Goal: Information Seeking & Learning: Learn about a topic

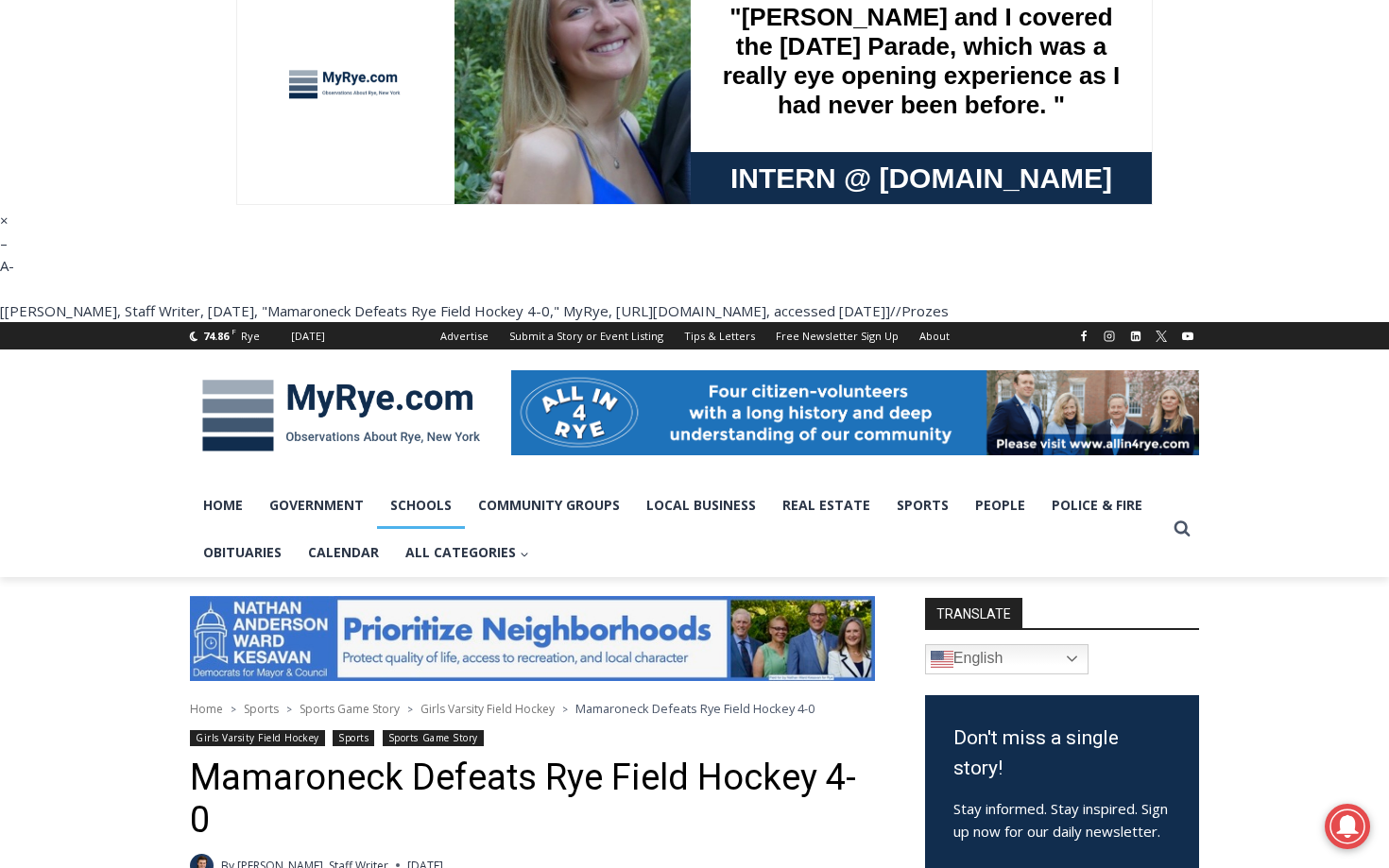
scroll to position [48, 0]
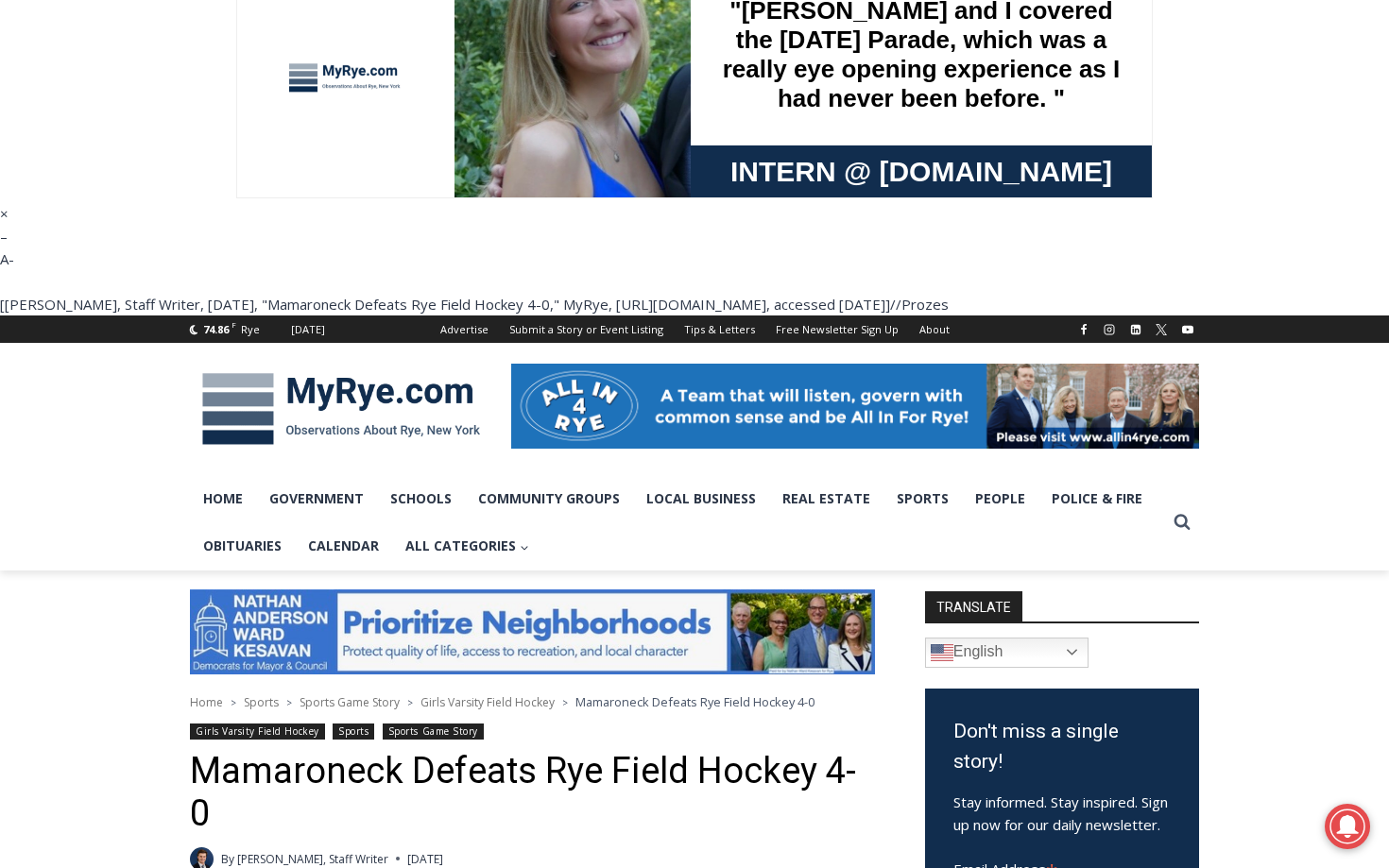
click at [356, 360] on img at bounding box center [341, 408] width 303 height 98
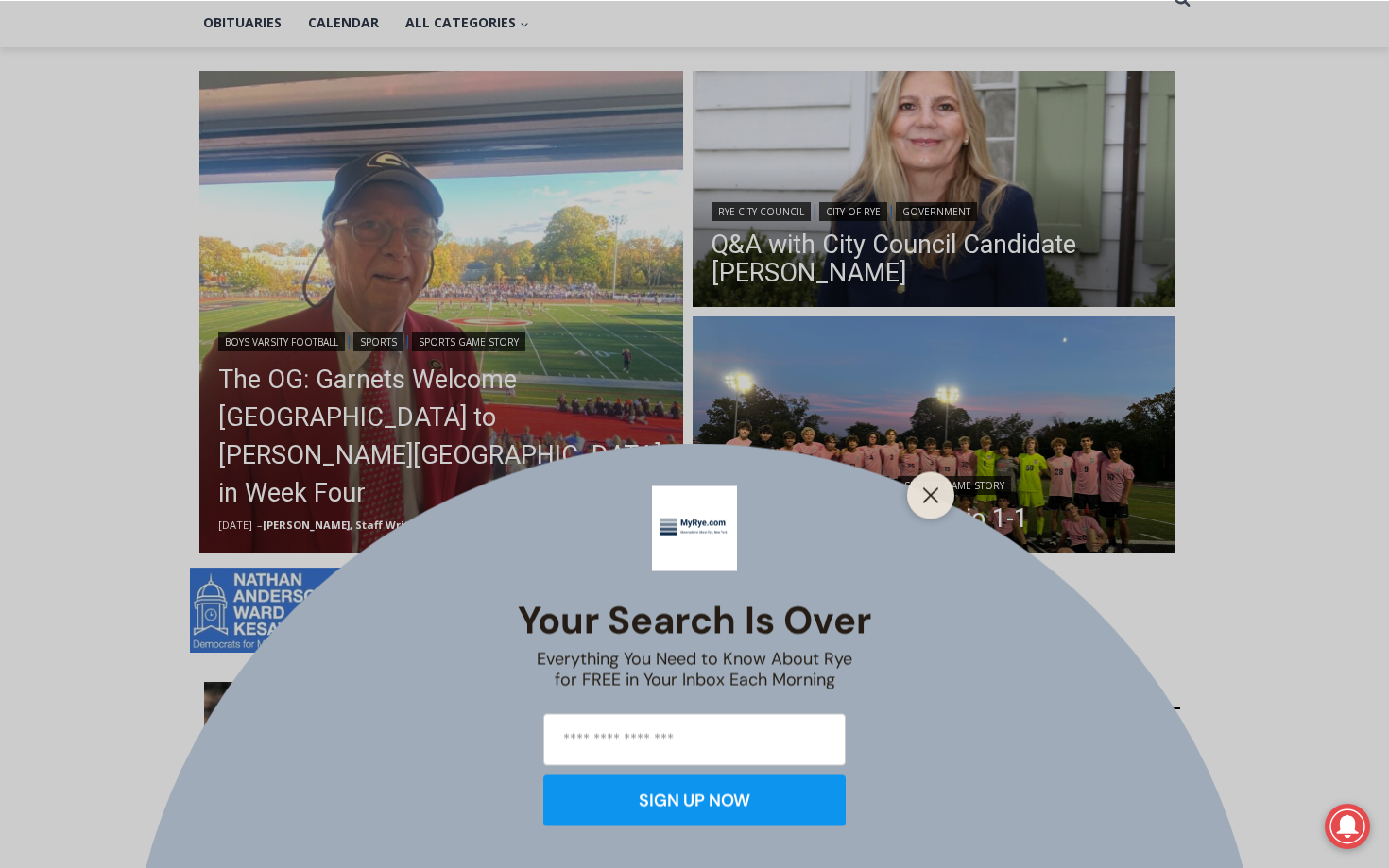
scroll to position [592, 0]
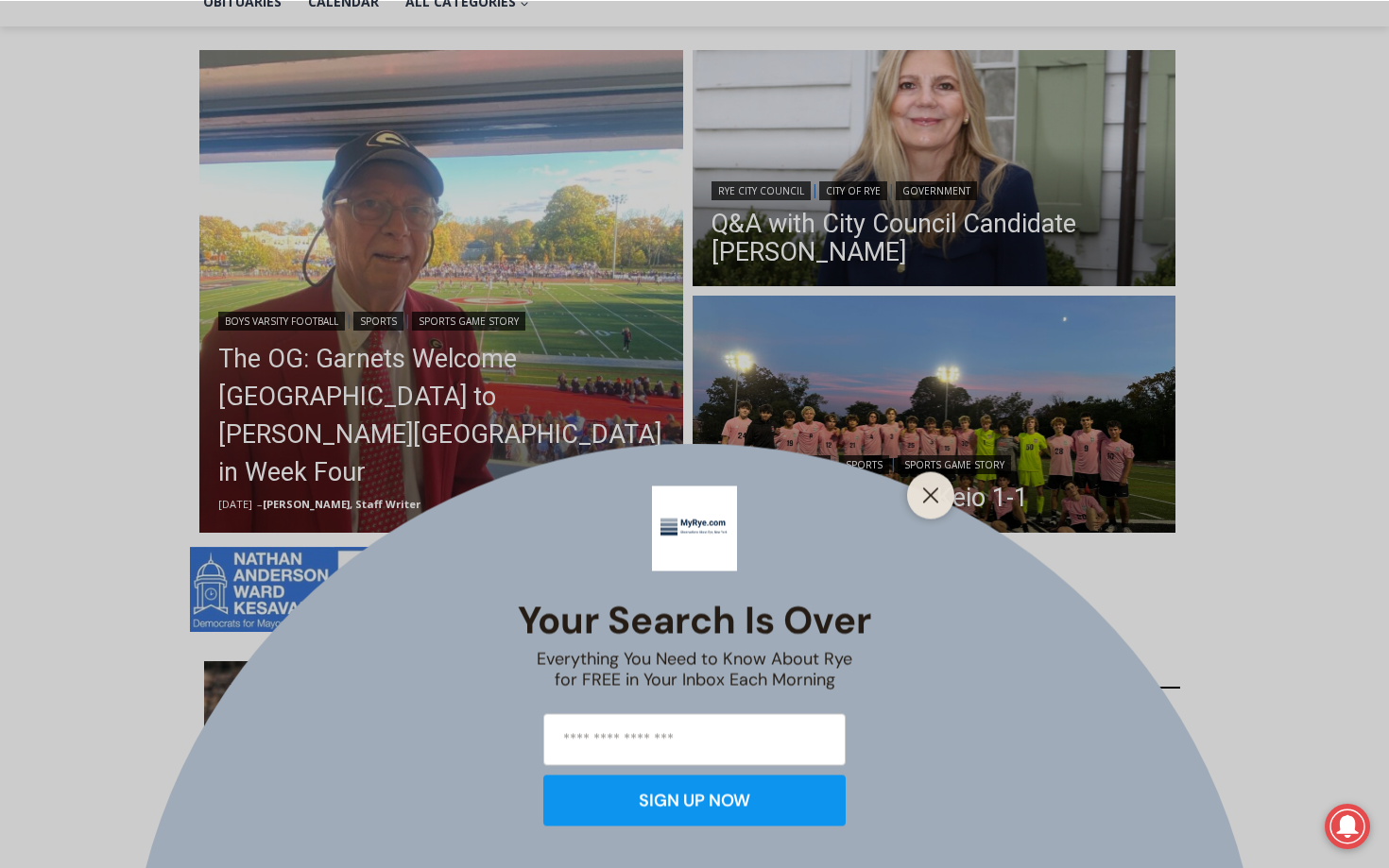
click at [905, 478] on div "Your Search is Over Everything You Need to Know About Rye for FREE in Your Inbo…" at bounding box center [694, 434] width 1389 height 868
click at [935, 499] on line "Close" at bounding box center [931, 496] width 14 height 14
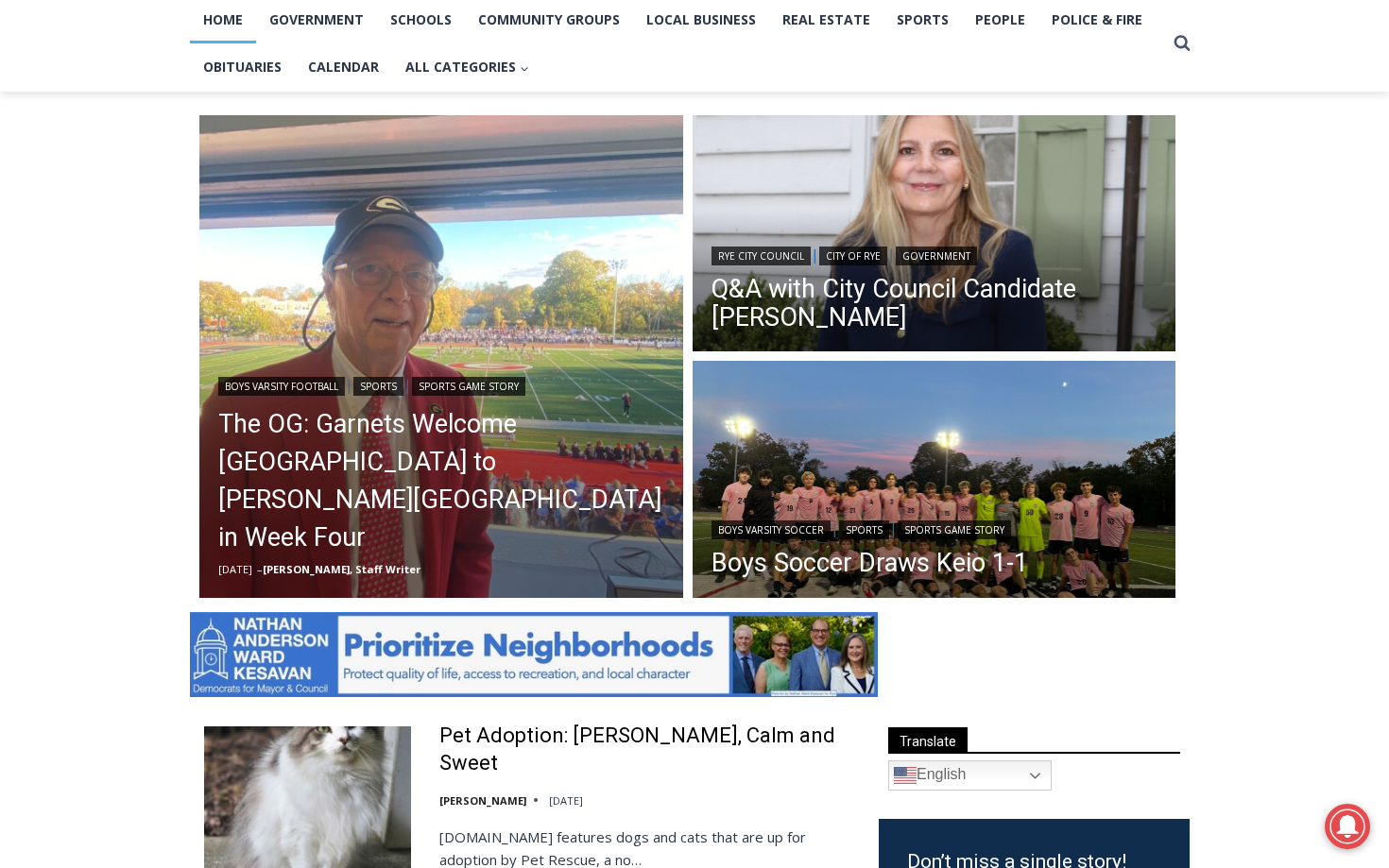
scroll to position [524, 0]
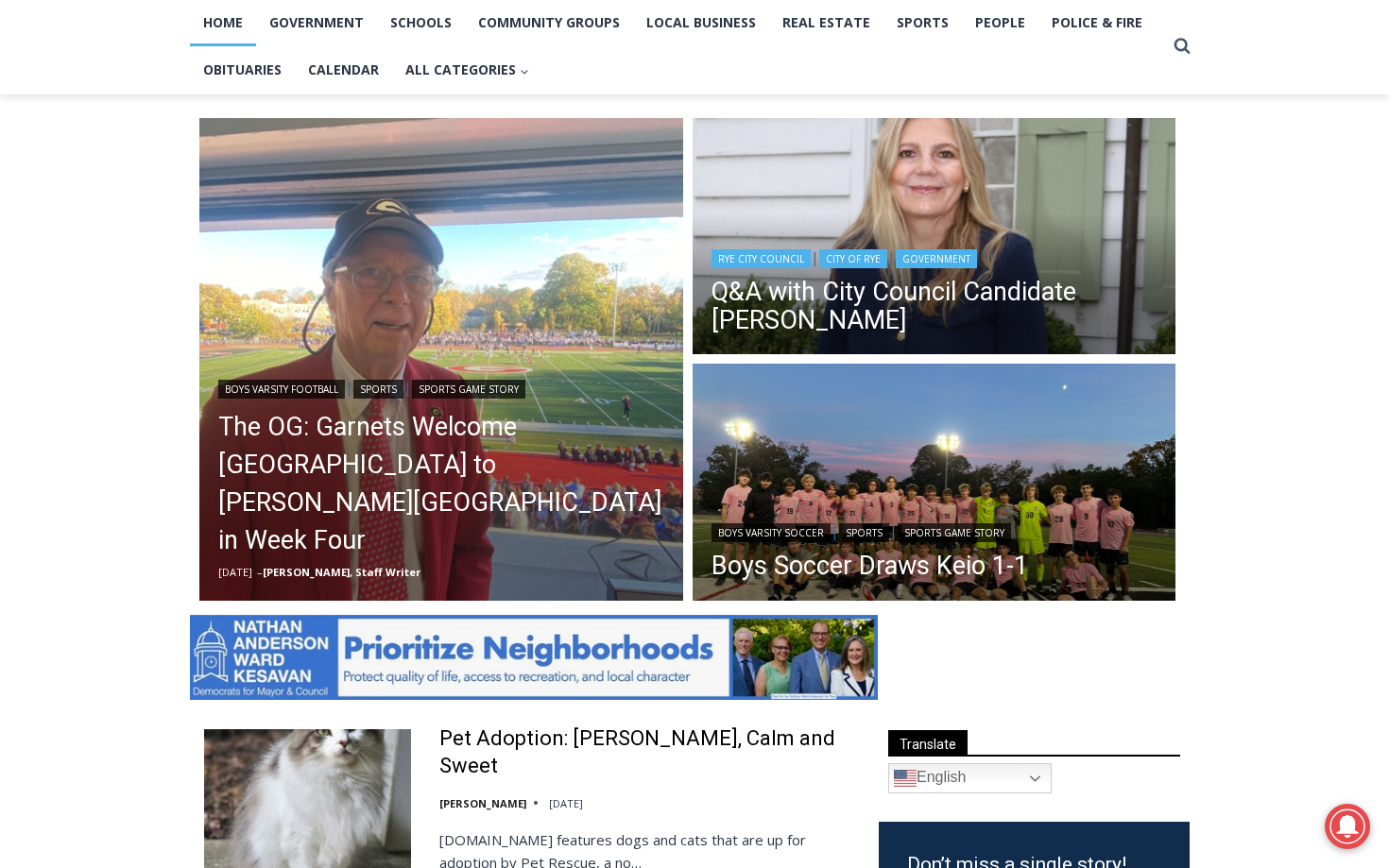
click at [997, 225] on header "Rye City Council | City of Rye | Government Q&A with City Council Candidate Mar…" at bounding box center [934, 292] width 484 height 135
click at [842, 277] on link "Q&A with City Council Candidate [PERSON_NAME]" at bounding box center [934, 305] width 446 height 56
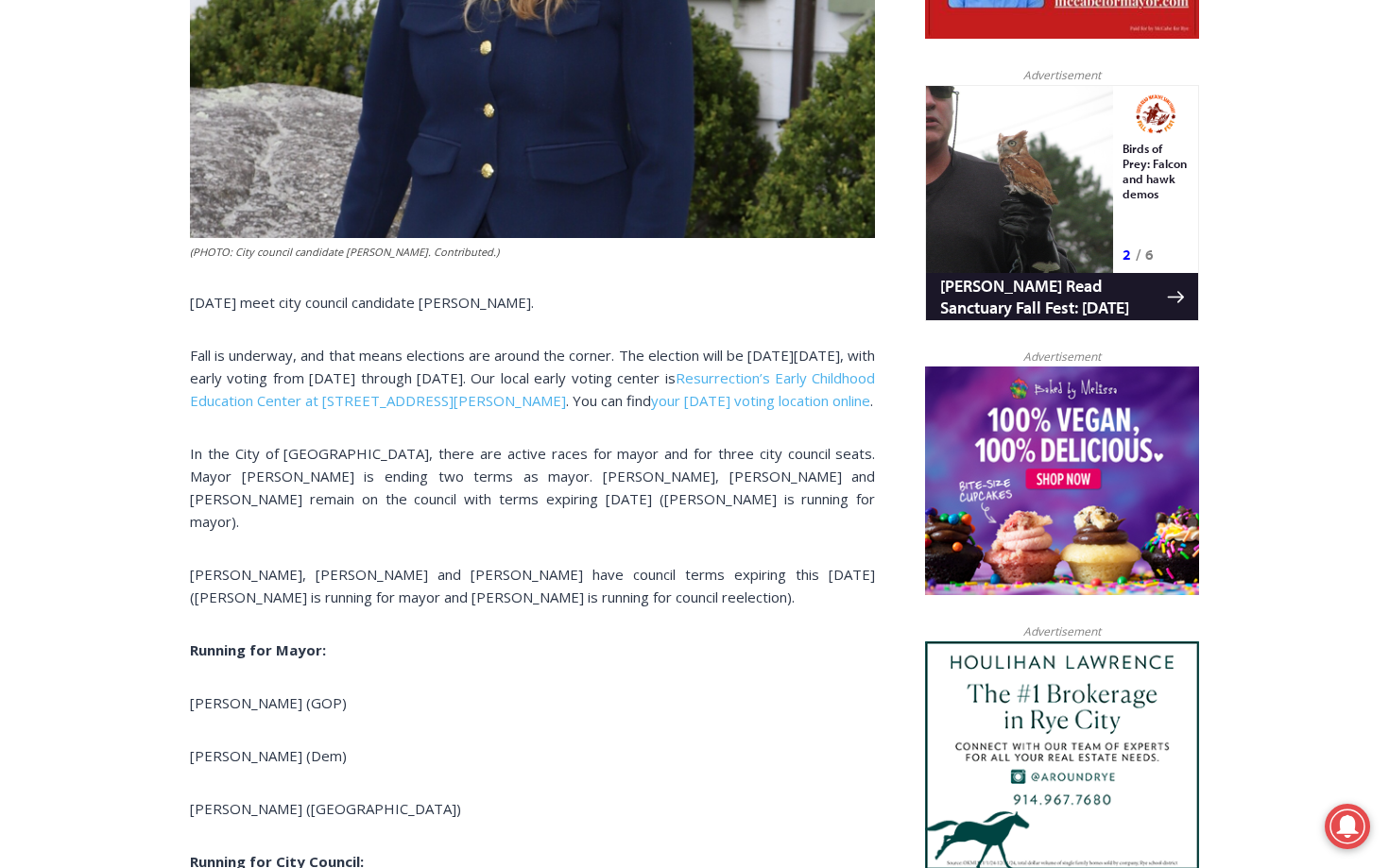
scroll to position [1279, 0]
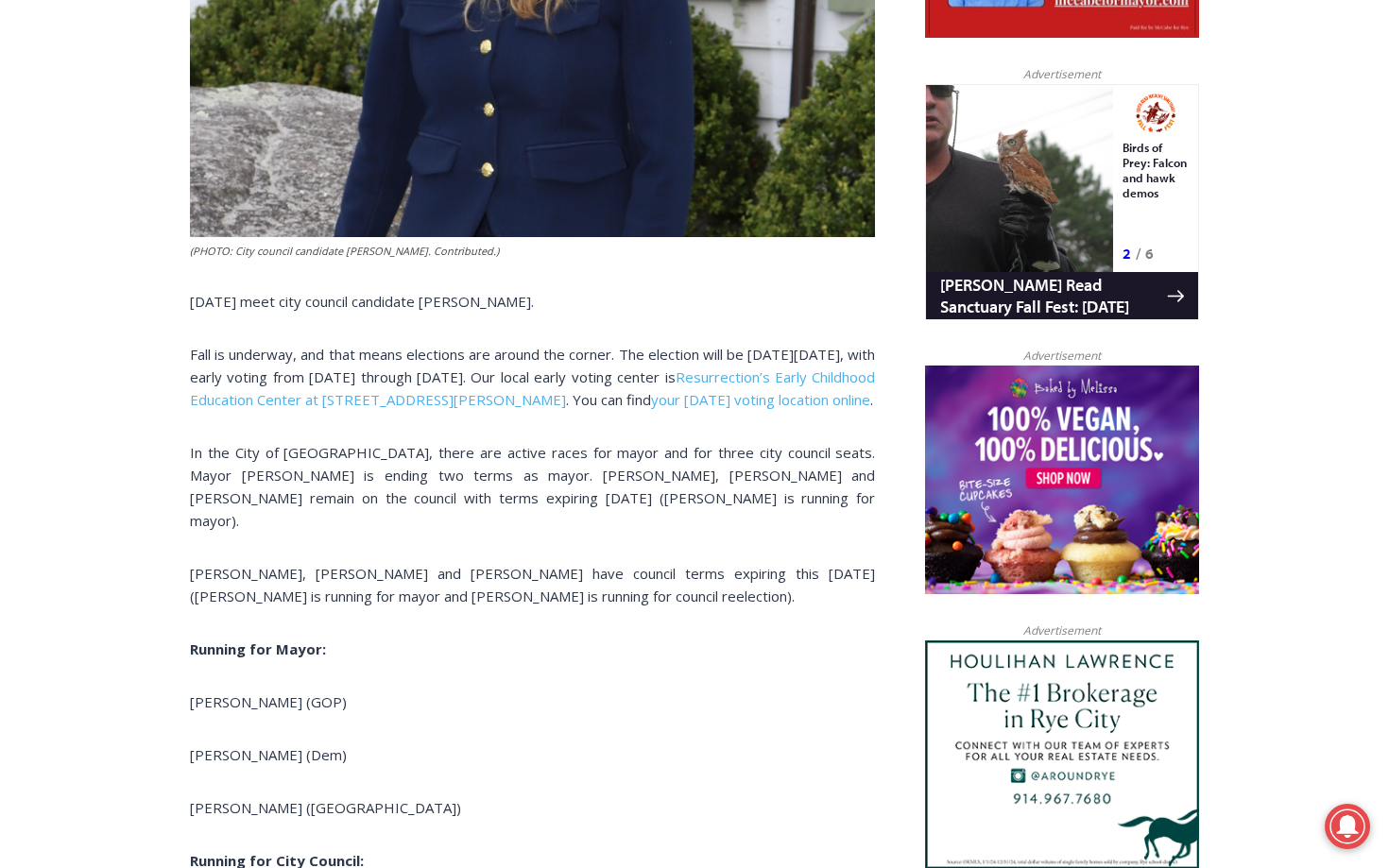
click at [753, 441] on p "In the City of [GEOGRAPHIC_DATA], there are active races for mayor and for thre…" at bounding box center [533, 487] width 685 height 91
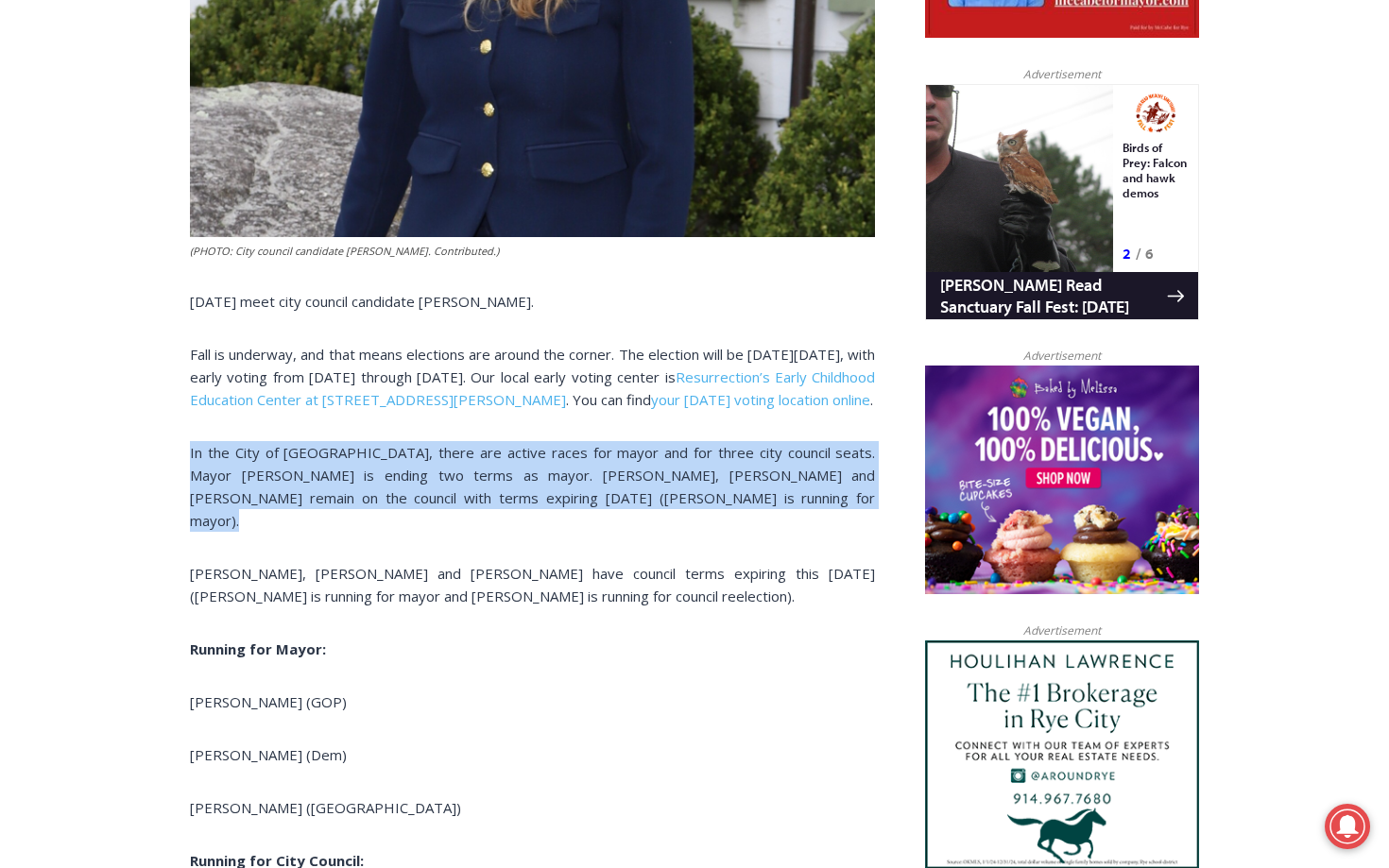
click at [753, 441] on p "In the City of [GEOGRAPHIC_DATA], there are active races for mayor and for thre…" at bounding box center [533, 487] width 685 height 91
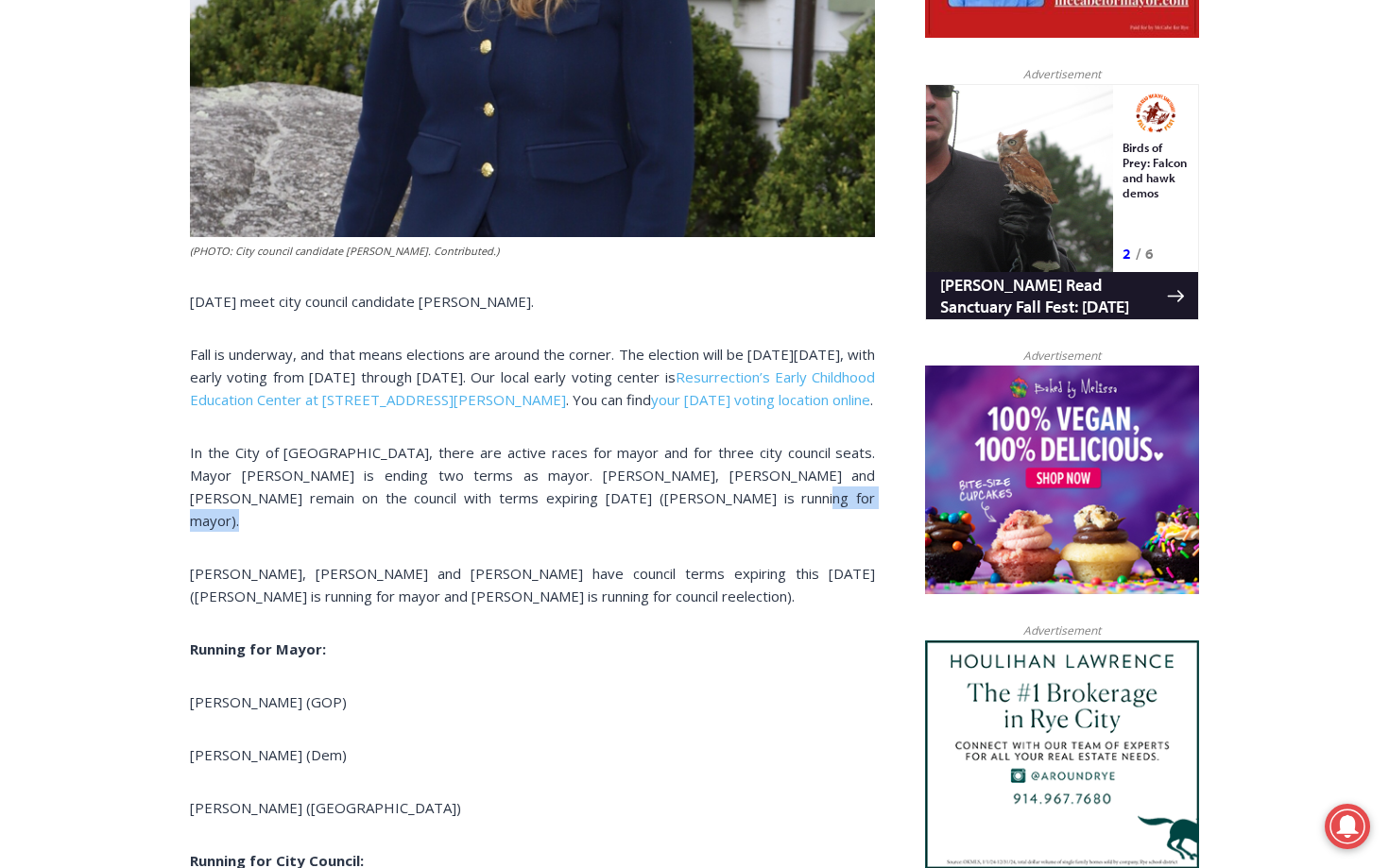
click at [753, 441] on p "In the City of [GEOGRAPHIC_DATA], there are active races for mayor and for thre…" at bounding box center [533, 487] width 685 height 91
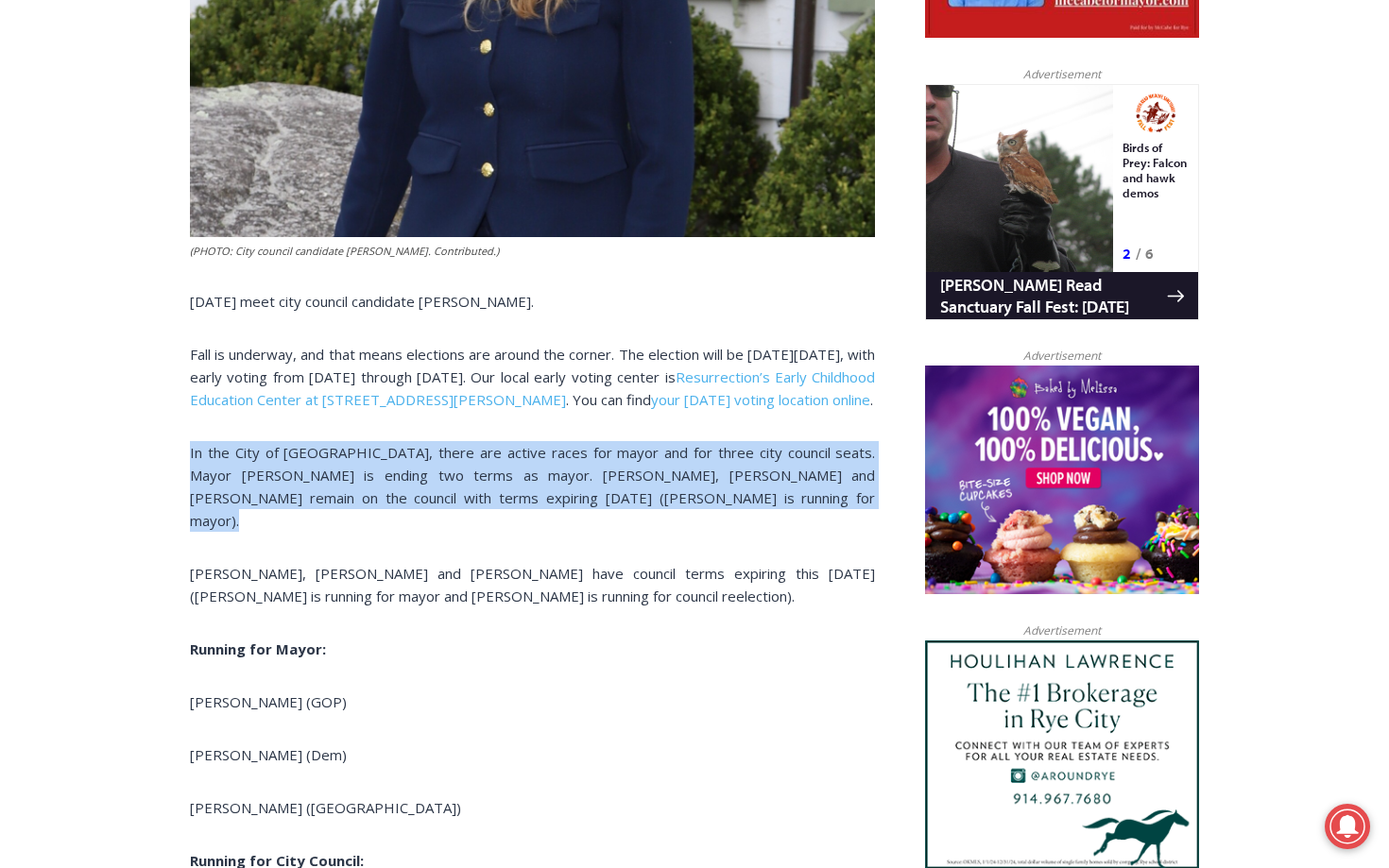
click at [753, 441] on p "In the City of [GEOGRAPHIC_DATA], there are active races for mayor and for thre…" at bounding box center [533, 487] width 685 height 91
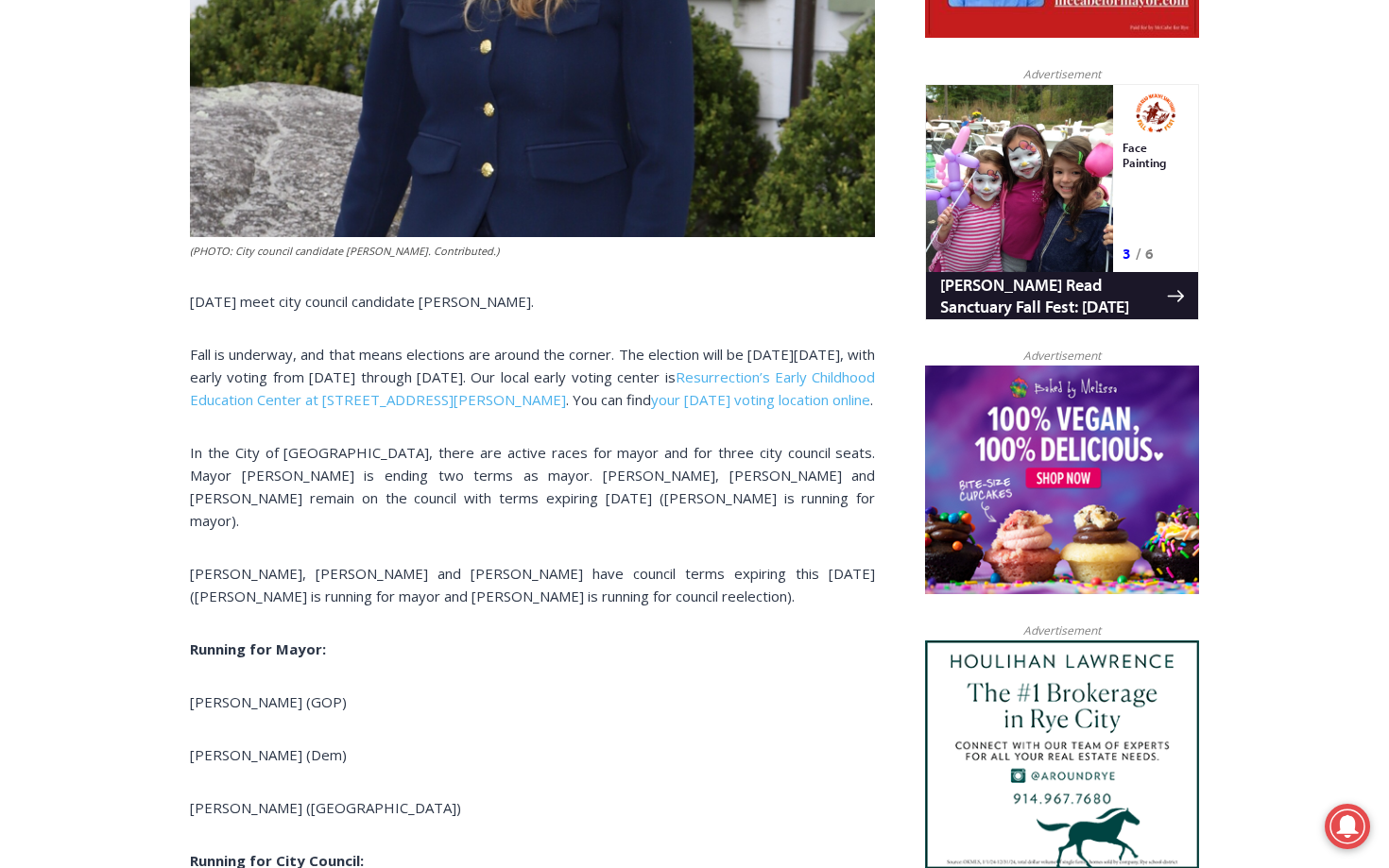
click at [753, 441] on p "In the City of [GEOGRAPHIC_DATA], there are active races for mayor and for thre…" at bounding box center [533, 487] width 685 height 91
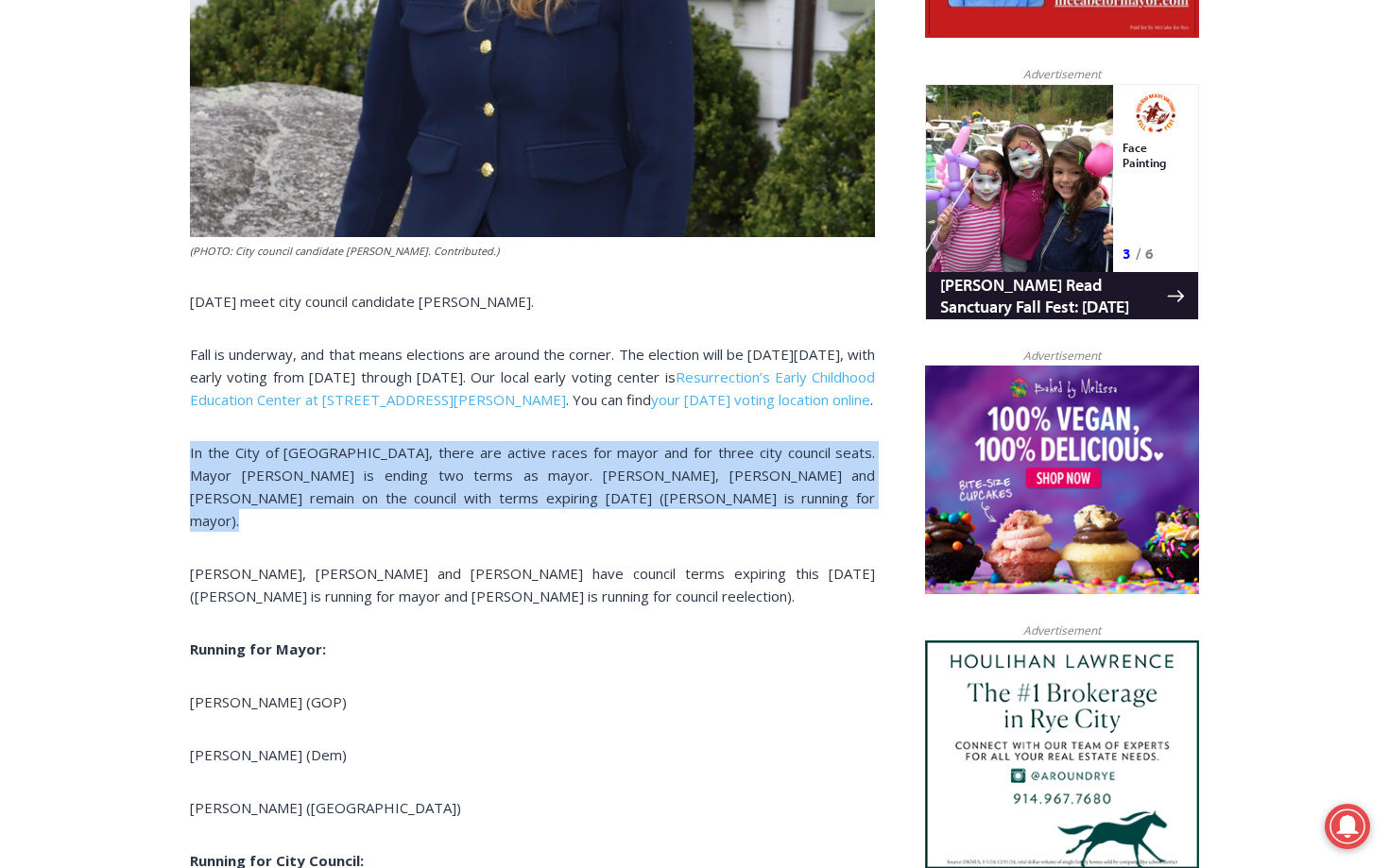
click at [753, 441] on p "In the City of [GEOGRAPHIC_DATA], there are active races for mayor and for thre…" at bounding box center [533, 487] width 685 height 91
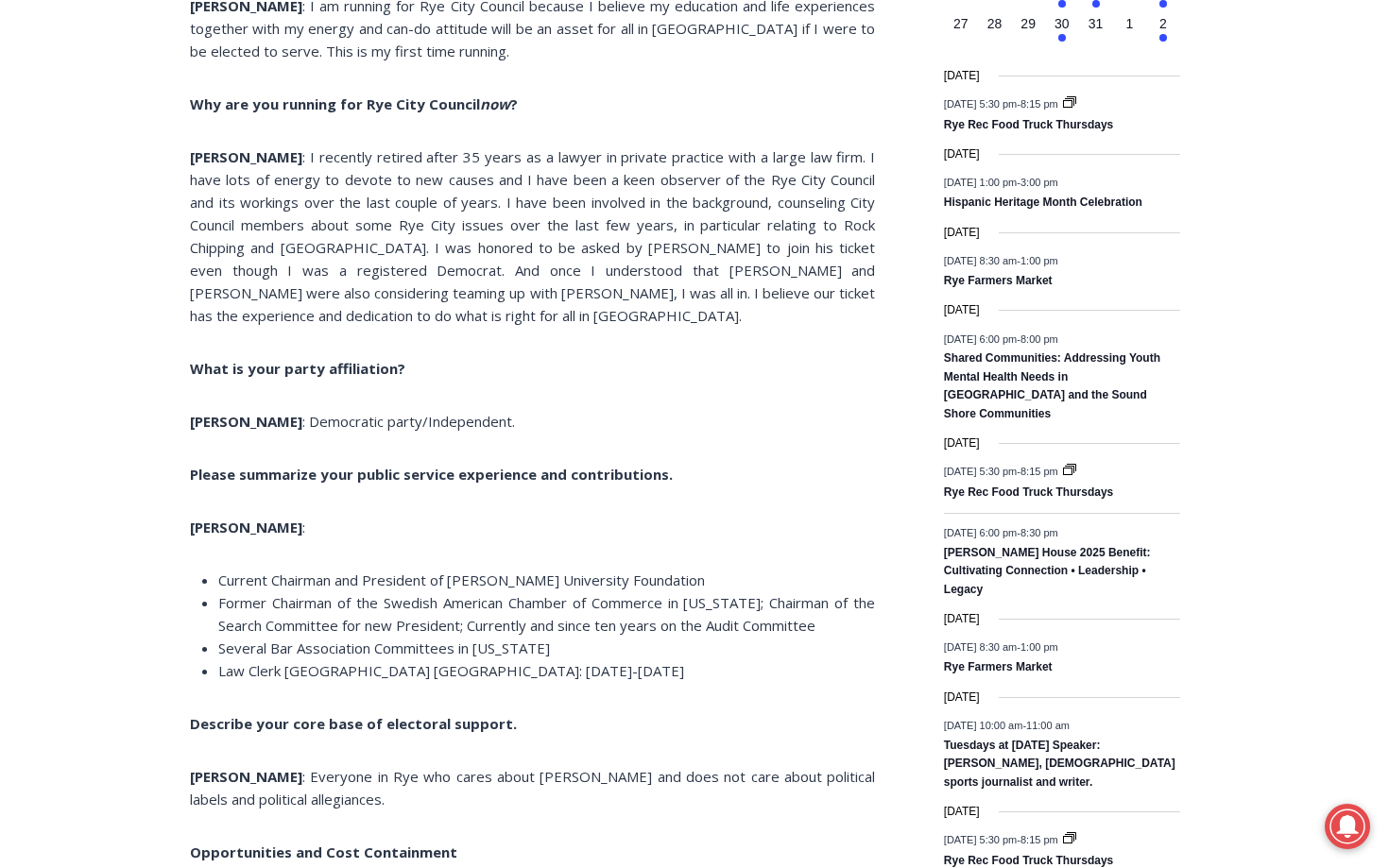
scroll to position [3053, 0]
